Goal: Check status: Check status

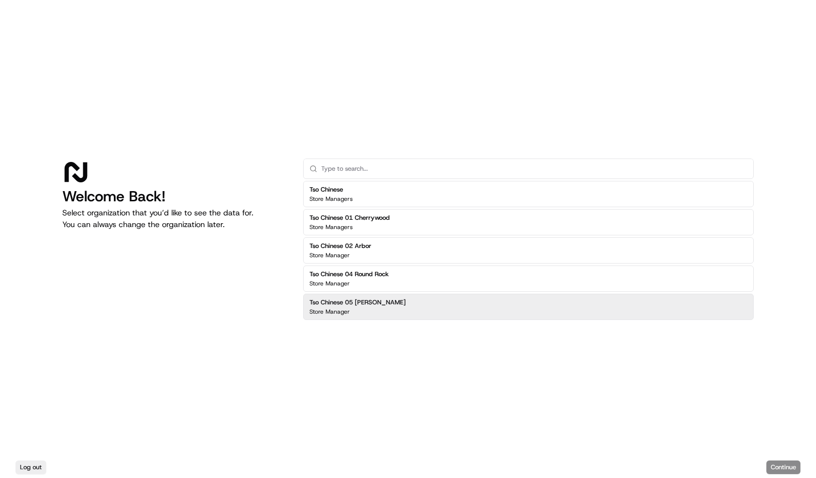
click at [336, 303] on h2 "Tso Chinese 05 [PERSON_NAME]" at bounding box center [357, 302] width 96 height 9
click at [783, 472] on button "Continue" at bounding box center [783, 468] width 34 height 14
